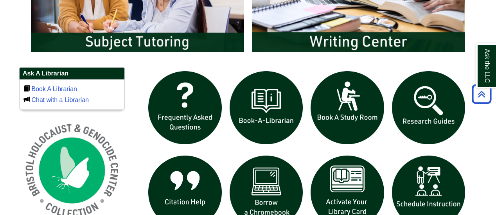
scroll to position [430, 0]
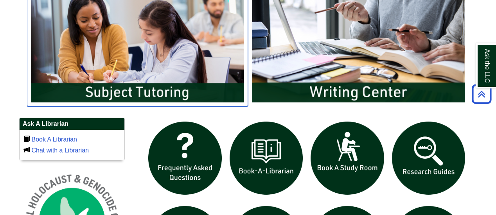
click at [160, 92] on img "slideshow" at bounding box center [137, 46] width 221 height 119
click at [164, 89] on img "slideshow" at bounding box center [137, 46] width 221 height 119
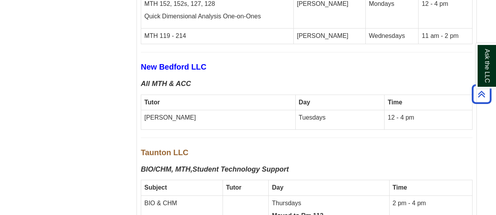
scroll to position [2189, 0]
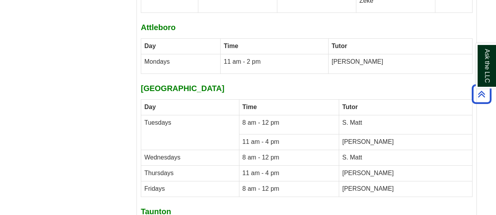
scroll to position [2775, 0]
